Goal: Task Accomplishment & Management: Complete application form

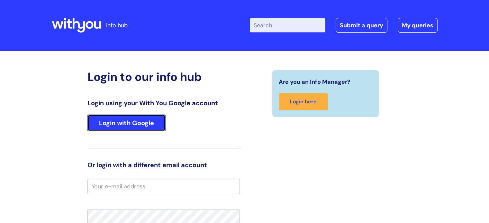
click at [123, 124] on link "Login with Google" at bounding box center [126, 123] width 78 height 17
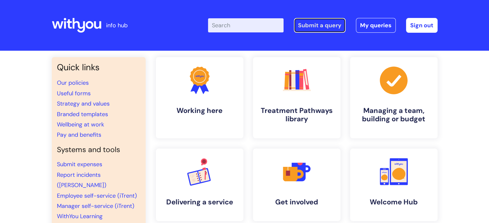
click at [327, 29] on link "Submit a query" at bounding box center [320, 25] width 52 height 15
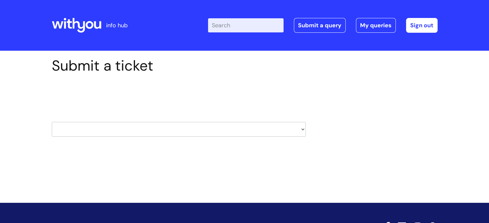
click at [250, 128] on select "HR / People IT and Support Clinical Drug Alerts Finance Accounts Data Support T…" at bounding box center [179, 129] width 254 height 15
select select "property_&_estates"
click at [52, 122] on select "HR / People IT and Support Clinical Drug Alerts Finance Accounts Data Support T…" at bounding box center [179, 129] width 254 height 15
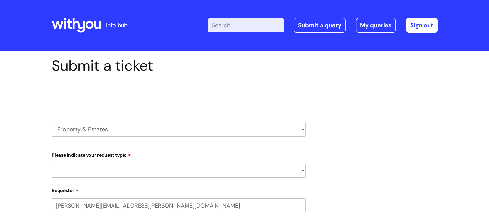
select select "80004157222"
click at [123, 167] on select "... Facilities Support Lease/ Tenancy Agreements Health & Safety and Environmen…" at bounding box center [179, 170] width 254 height 15
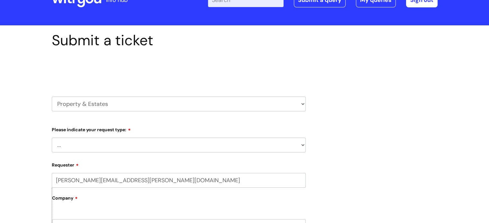
scroll to position [32, 0]
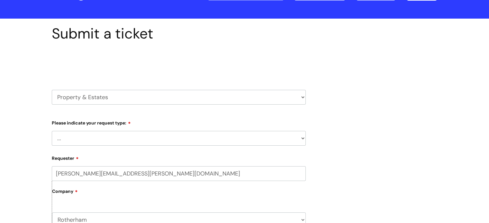
click at [118, 139] on select "... Facilities Support Lease/ Tenancy Agreements Health & Safety and Environmen…" at bounding box center [179, 138] width 254 height 15
select select "Facilities Support"
click at [52, 131] on select "... Facilities Support Lease/ Tenancy Agreements Health & Safety and Environmen…" at bounding box center [179, 138] width 254 height 15
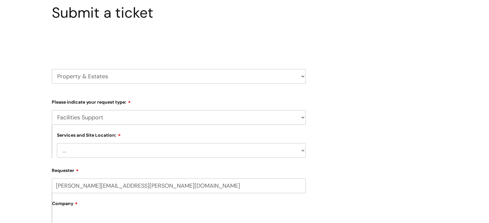
scroll to position [64, 0]
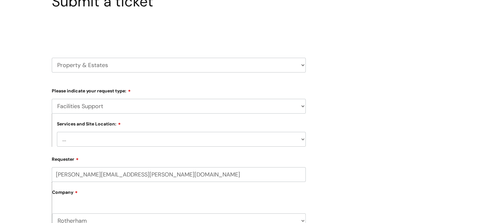
click at [115, 143] on select "... Cleethorpes Darlington Tubwell Darlington Coniscliffe Grimsby Preston Redca…" at bounding box center [181, 139] width 249 height 15
select select "Rotherham"
click at [57, 132] on select "... Cleethorpes Darlington Tubwell Darlington Coniscliffe Grimsby Preston Redca…" at bounding box center [181, 139] width 249 height 15
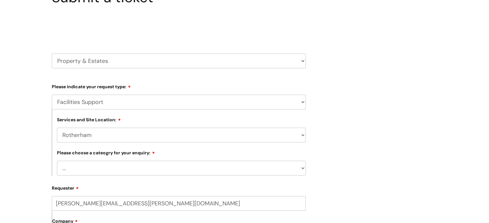
scroll to position [96, 0]
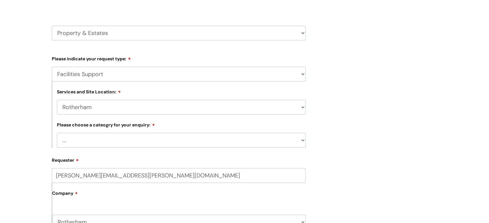
click at [107, 135] on select "... Electrical and Lighting Plumbing and Drainage Heating and Cooling Fixtures,…" at bounding box center [181, 140] width 249 height 15
select select "Windows and Doors incl. Shutters"
click at [57, 133] on select "... Electrical and Lighting Plumbing and Drainage Heating and Cooling Fixtures,…" at bounding box center [181, 140] width 249 height 15
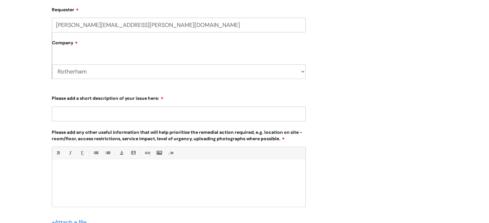
scroll to position [257, 0]
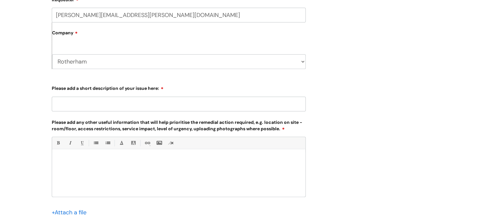
click at [100, 101] on input "Please add a short description of your issue here:" at bounding box center [179, 104] width 254 height 15
click at [215, 106] on input "Door closer from corridor door has pulled off the door" at bounding box center [179, 104] width 254 height 15
type input "Door closer from corridor door has pulled off the door leaving holes too wide t…"
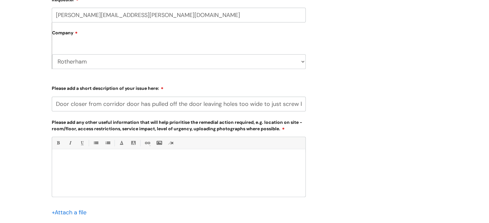
click at [75, 211] on input "file" at bounding box center [68, 213] width 32 height 8
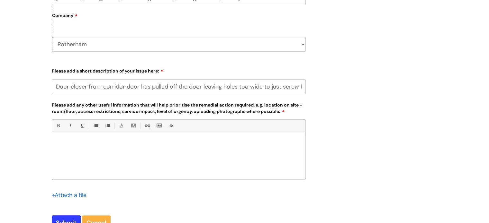
scroll to position [289, 0]
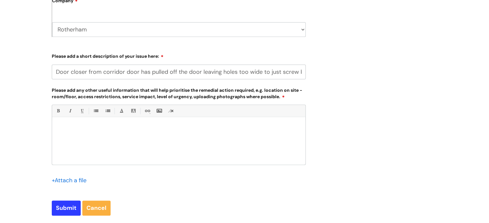
click at [69, 182] on input "file" at bounding box center [68, 180] width 32 height 8
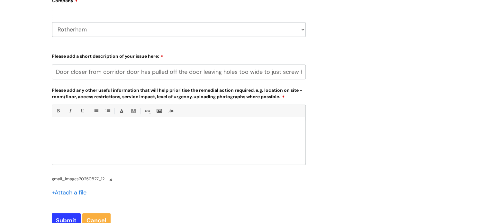
click at [92, 180] on span "gmail_images20250827_125233.png (3.76 MB ) -" at bounding box center [80, 179] width 56 height 7
click at [79, 193] on input "file" at bounding box center [68, 193] width 32 height 8
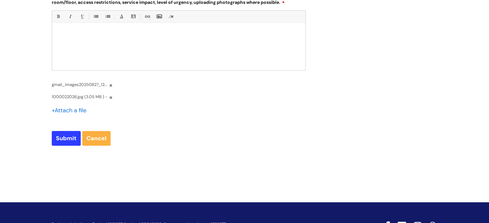
scroll to position [386, 0]
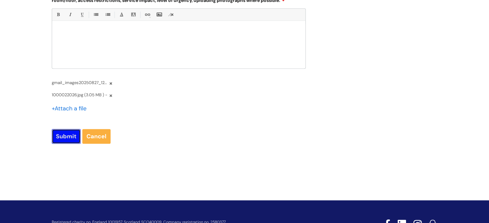
click at [72, 138] on input "Submit" at bounding box center [66, 136] width 29 height 15
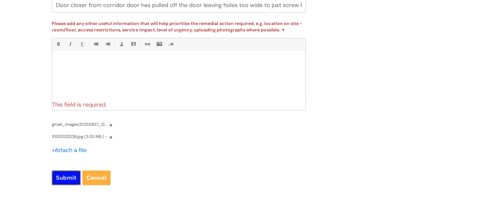
scroll to position [321, 0]
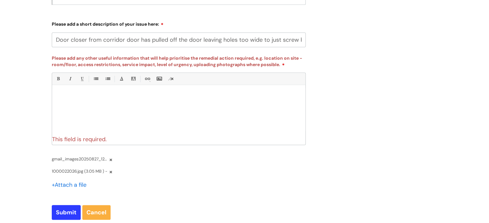
click at [105, 110] on div at bounding box center [178, 110] width 253 height 44
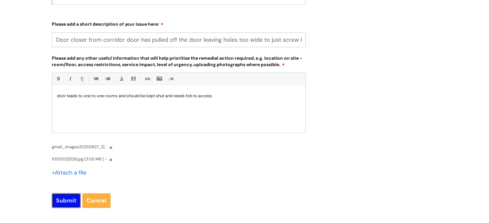
click at [67, 198] on input "Submit" at bounding box center [66, 201] width 29 height 15
type input "Please Wait..."
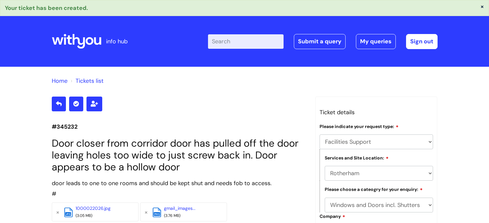
select select "Facilities Support"
select select "Rotherham"
select select "Windows and Doors incl. Shutters"
